Goal: Information Seeking & Learning: Learn about a topic

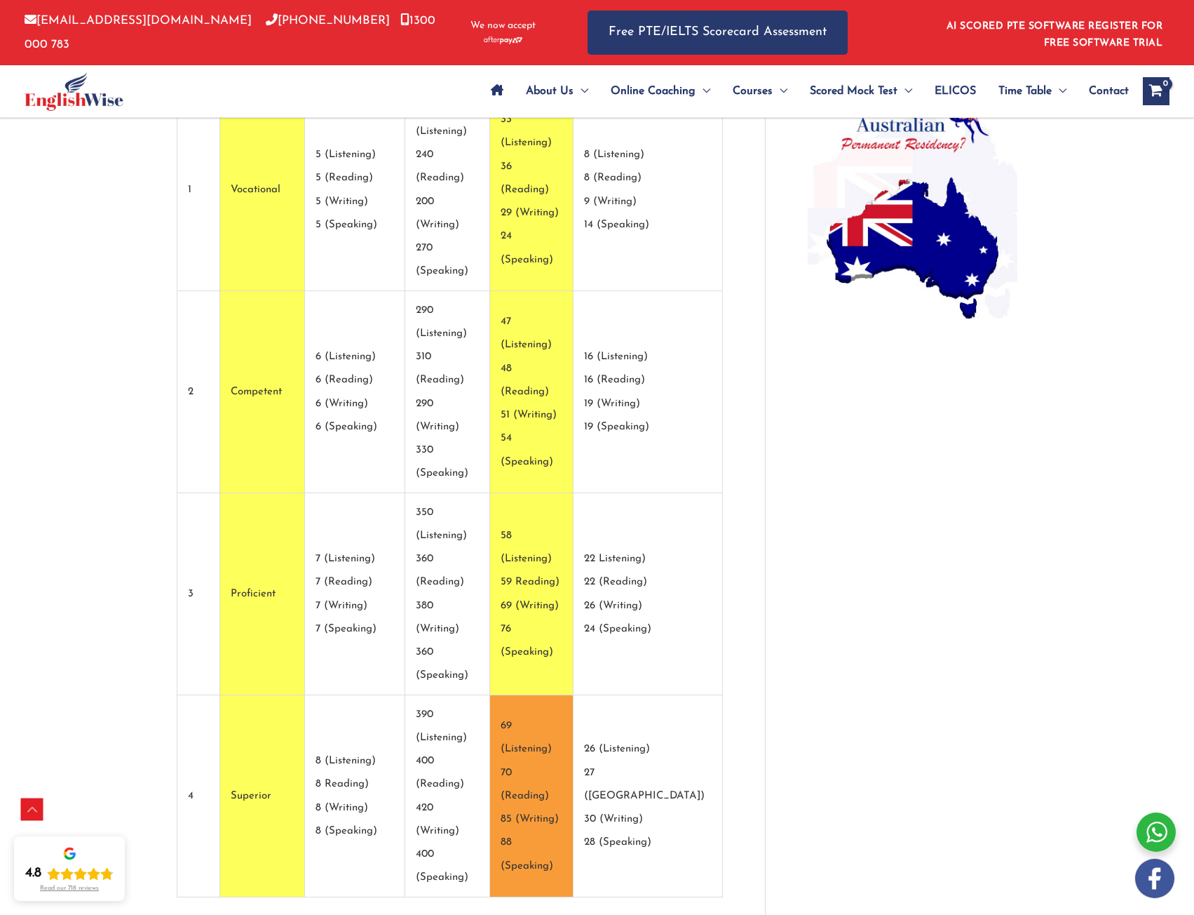
scroll to position [1136, 0]
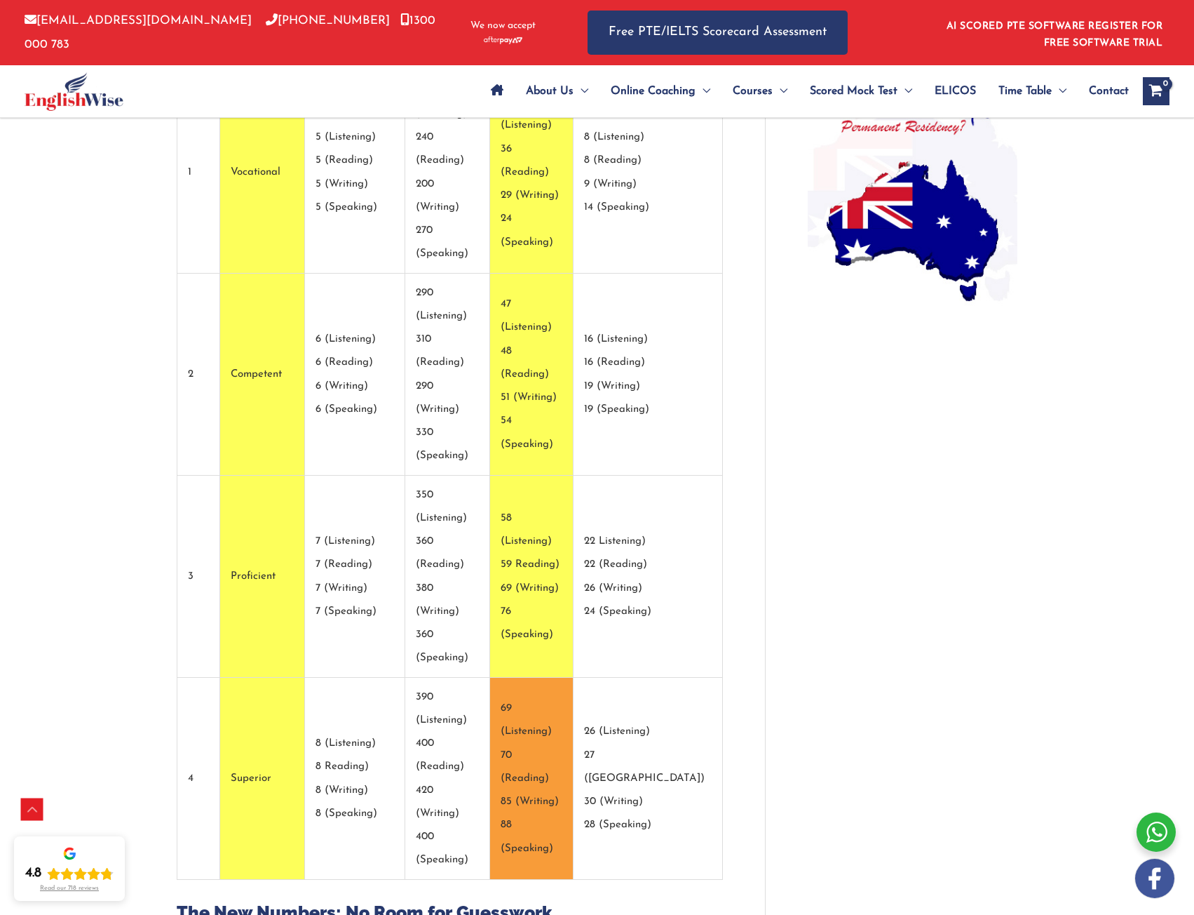
click at [573, 678] on td "69 (Listening) 70 (Reading) 85 (Writing) 88 (Speaking)" at bounding box center [531, 779] width 83 height 202
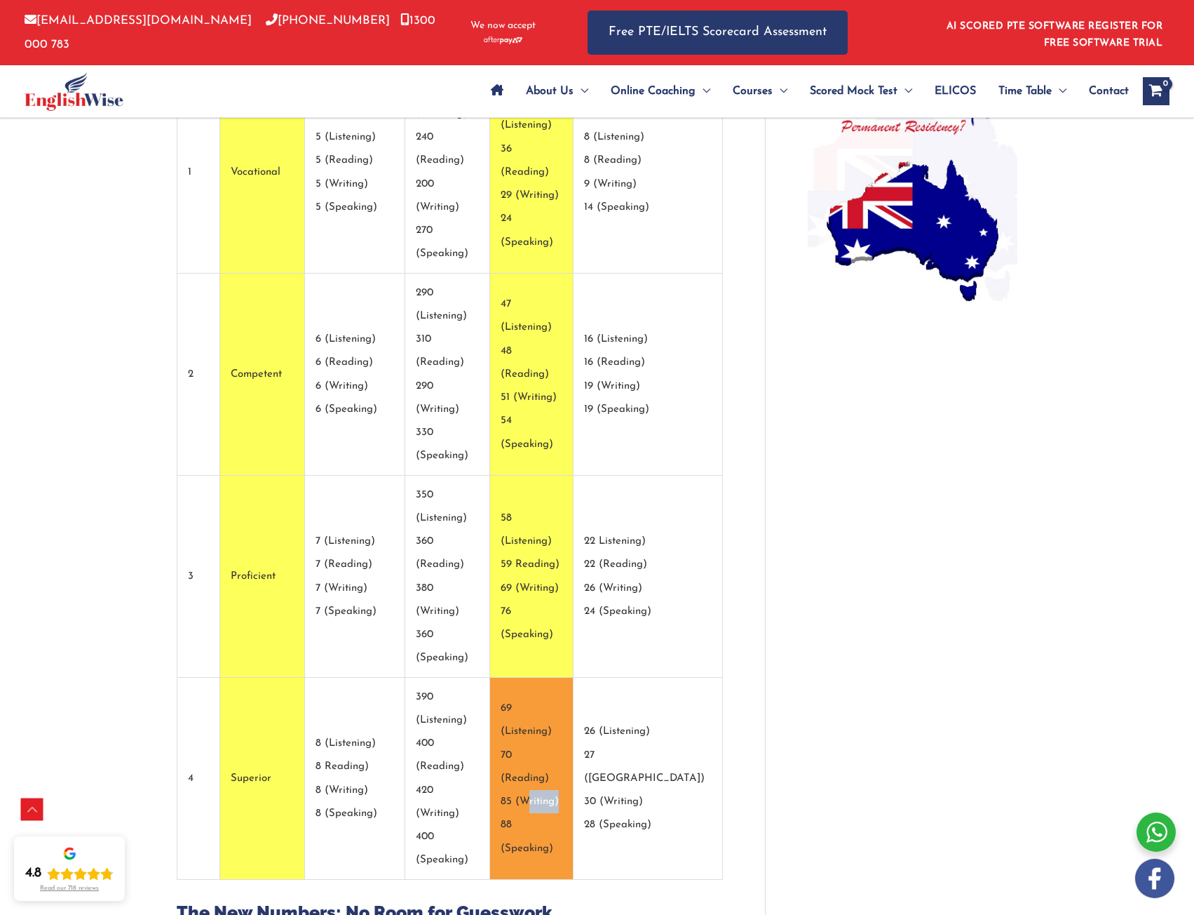
click at [573, 678] on td "69 (Listening) 70 (Reading) 85 (Writing) 88 (Speaking)" at bounding box center [531, 779] width 83 height 202
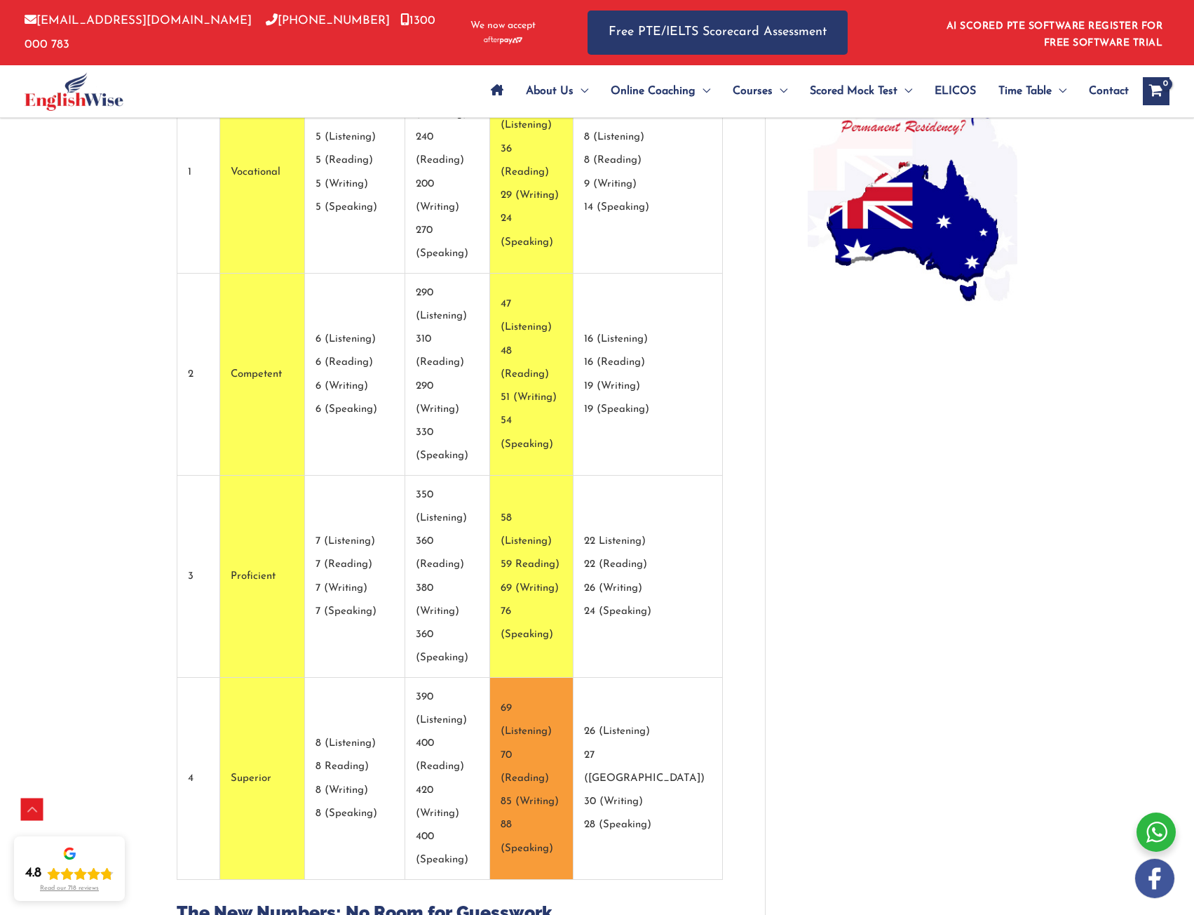
click at [573, 678] on td "69 (Listening) 70 (Reading) 85 (Writing) 88 (Speaking)" at bounding box center [531, 779] width 83 height 202
